Goal: Transaction & Acquisition: Purchase product/service

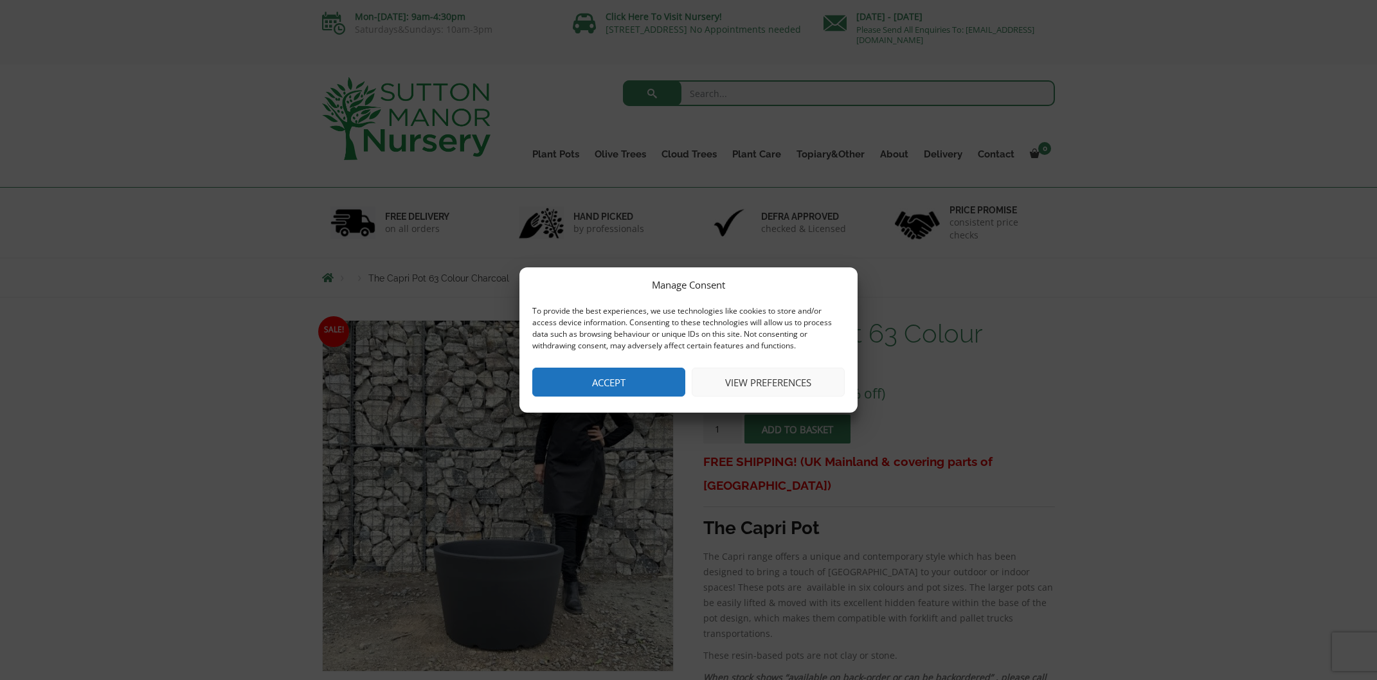
click at [620, 376] on button "Accept" at bounding box center [608, 382] width 153 height 29
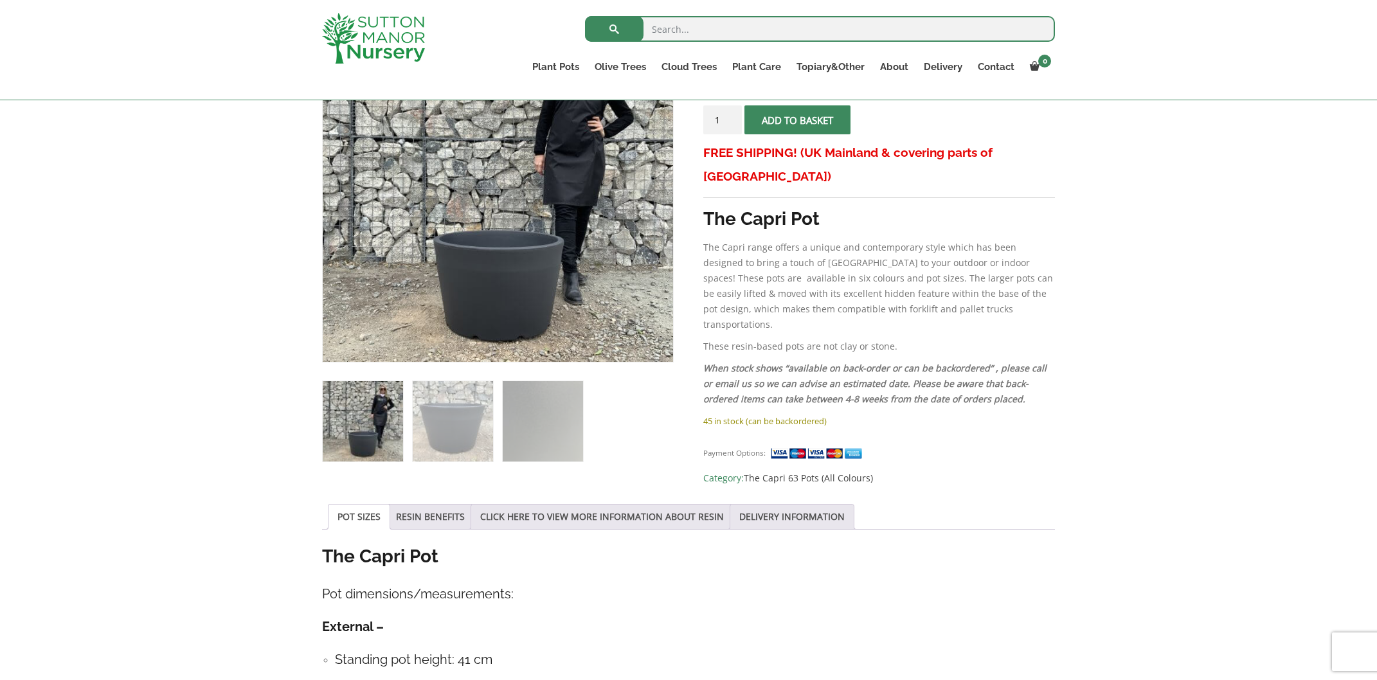
scroll to position [312, 0]
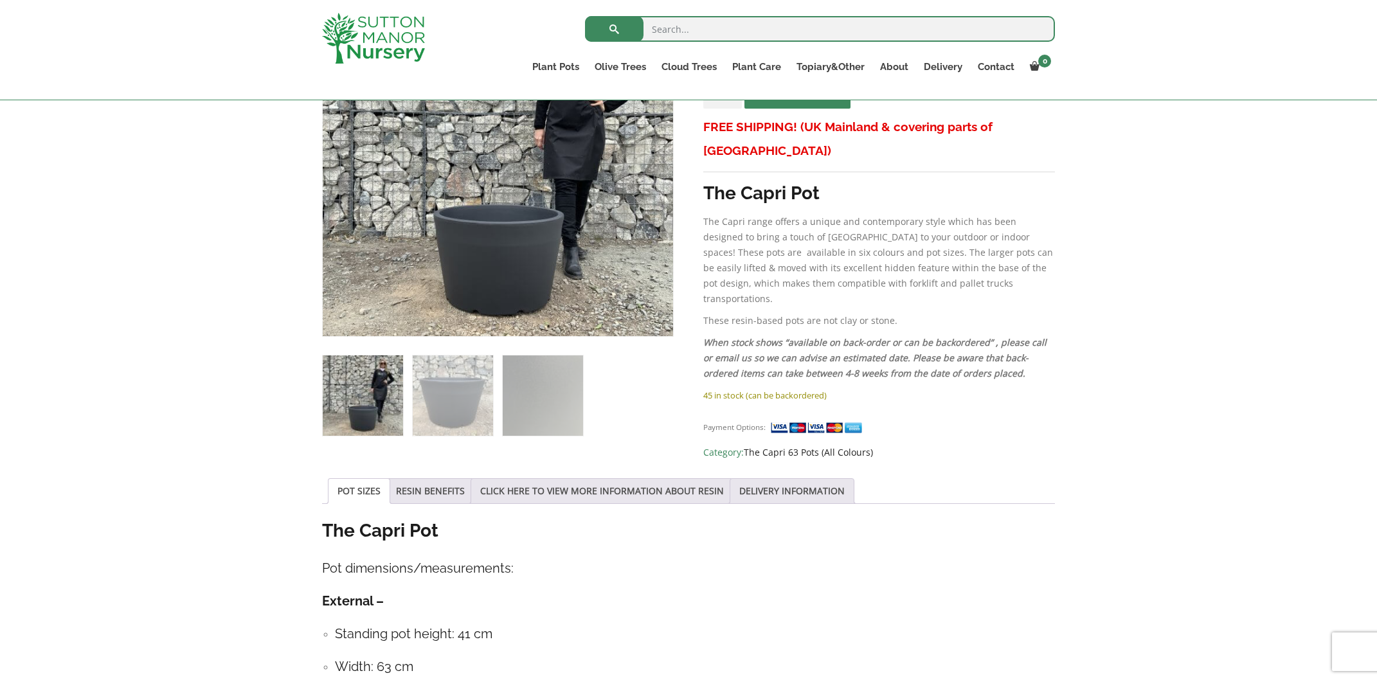
click at [777, 446] on link "The Capri 63 Pots (All Colours)" at bounding box center [808, 452] width 129 height 12
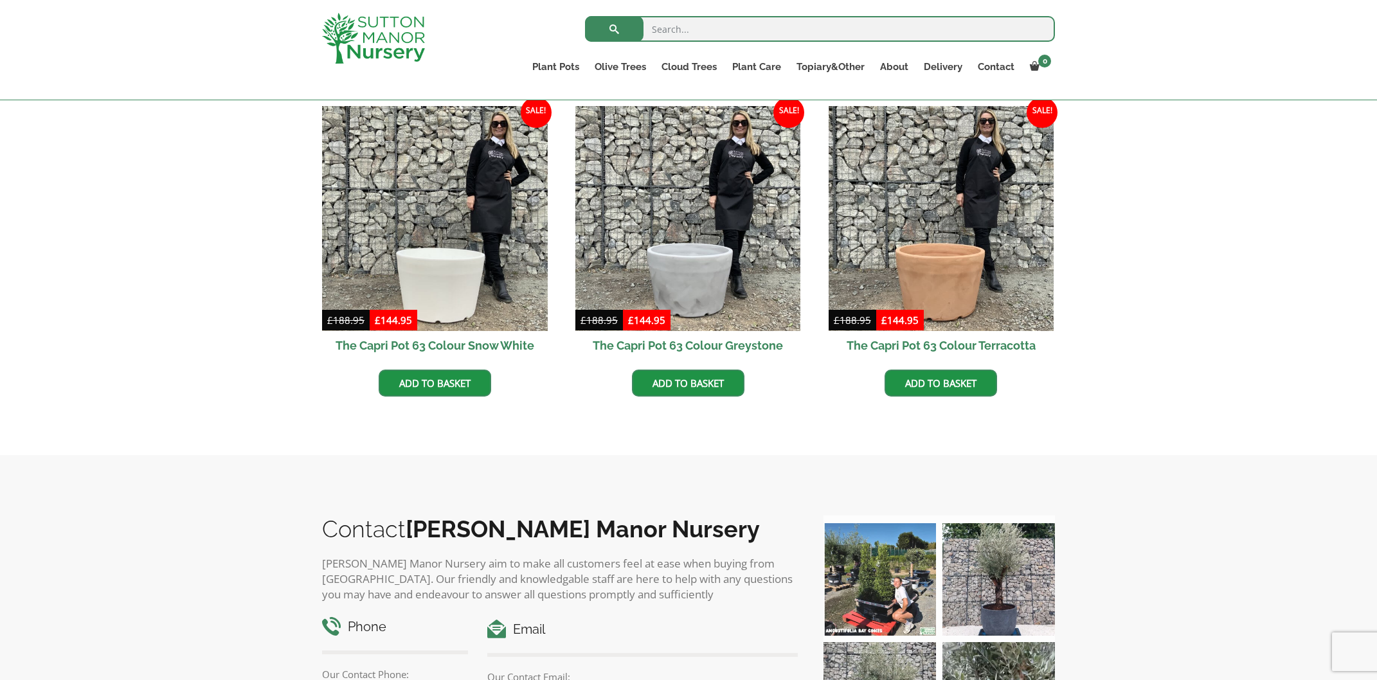
scroll to position [624, 0]
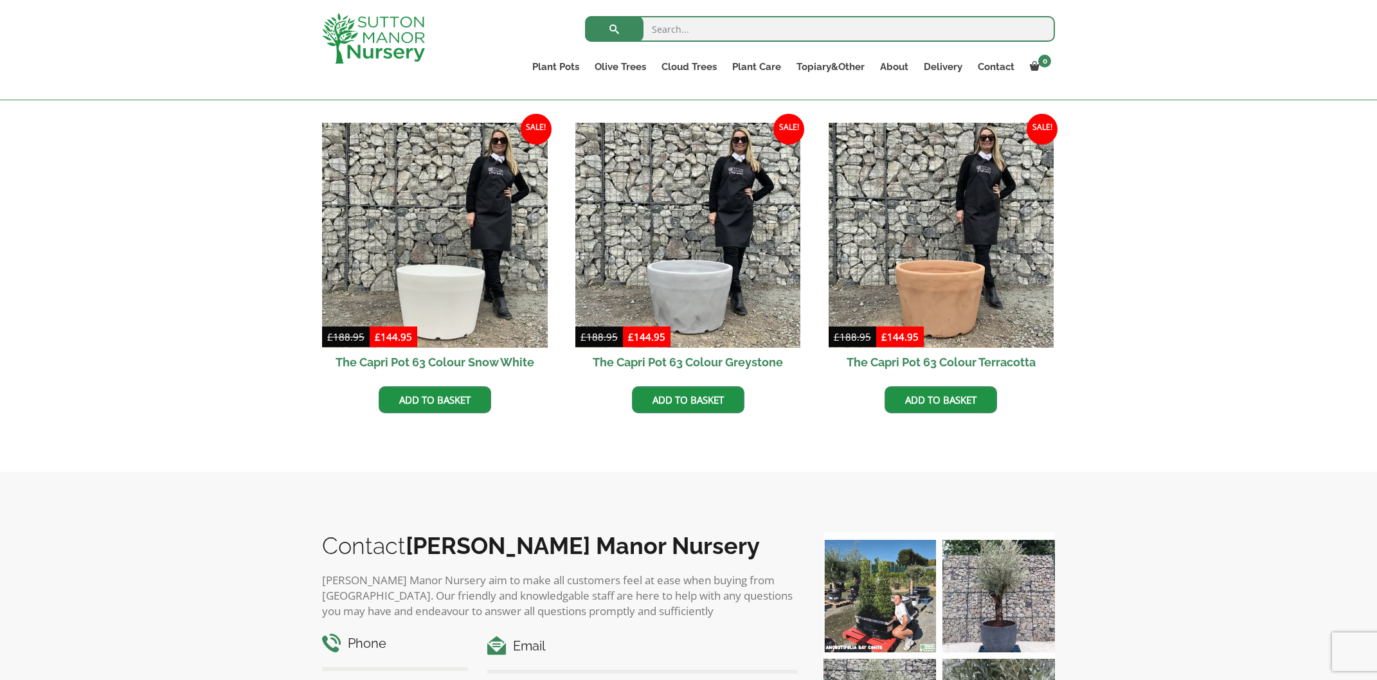
click at [959, 362] on h2 "The Capri Pot 63 Colour Terracotta" at bounding box center [942, 362] width 226 height 29
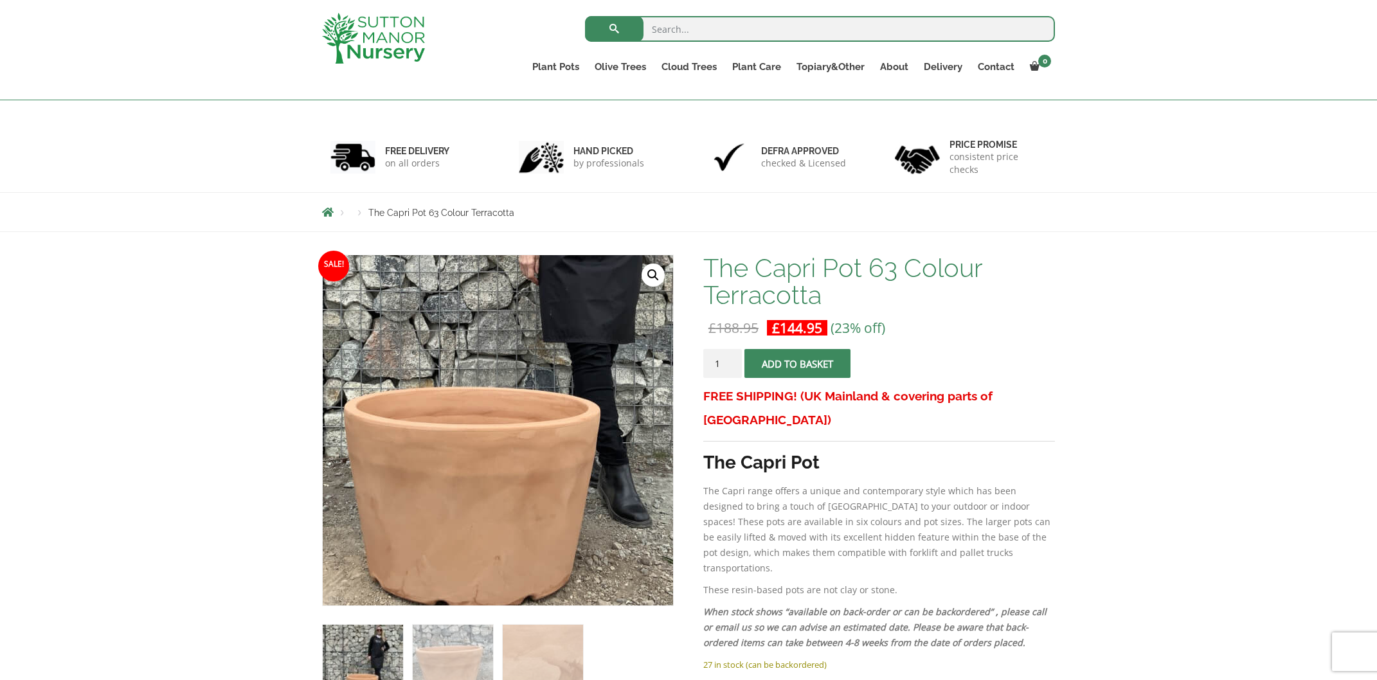
scroll to position [74, 0]
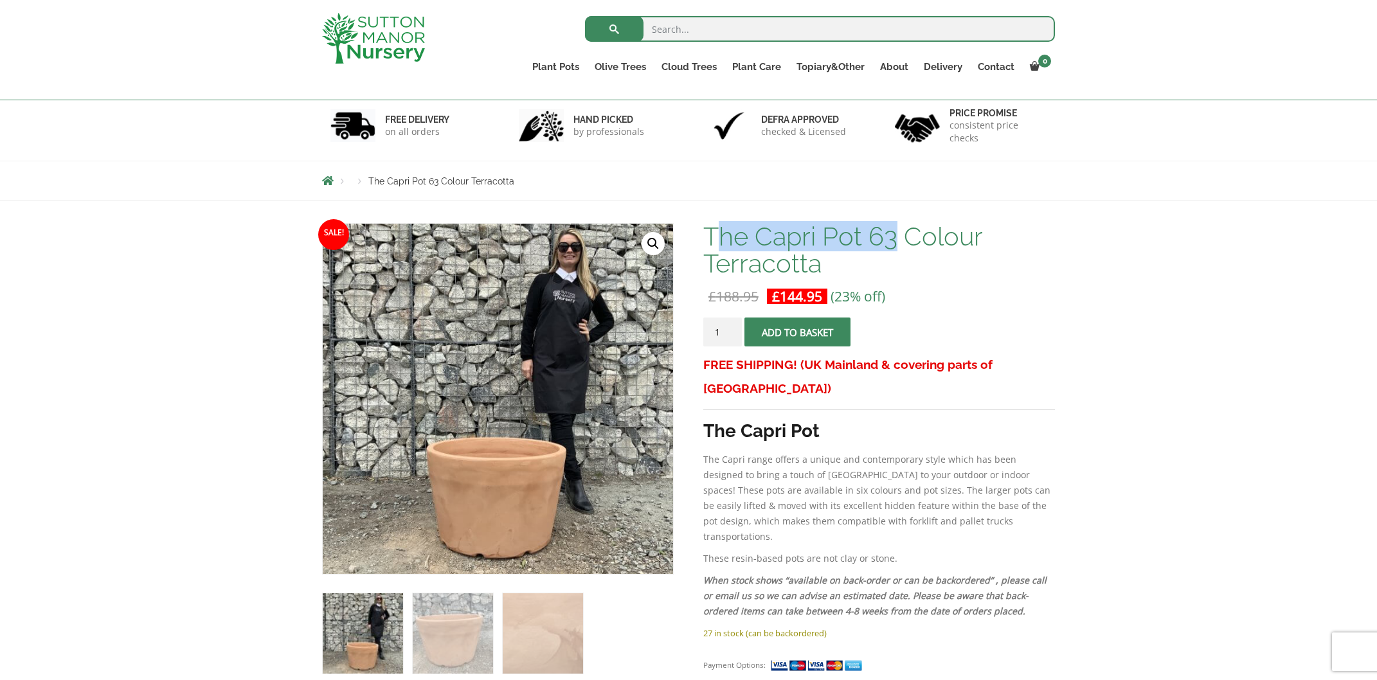
drag, startPoint x: 712, startPoint y: 239, endPoint x: 859, endPoint y: 240, distance: 147.3
click at [898, 238] on h1 "The Capri Pot 63 Colour Terracotta" at bounding box center [879, 250] width 352 height 54
drag, startPoint x: 706, startPoint y: 235, endPoint x: 894, endPoint y: 240, distance: 187.8
click at [894, 240] on h1 "The Capri Pot 63 Colour Terracotta" at bounding box center [879, 250] width 352 height 54
copy h1 "The Capri Pot 63"
